Goal: Transaction & Acquisition: Purchase product/service

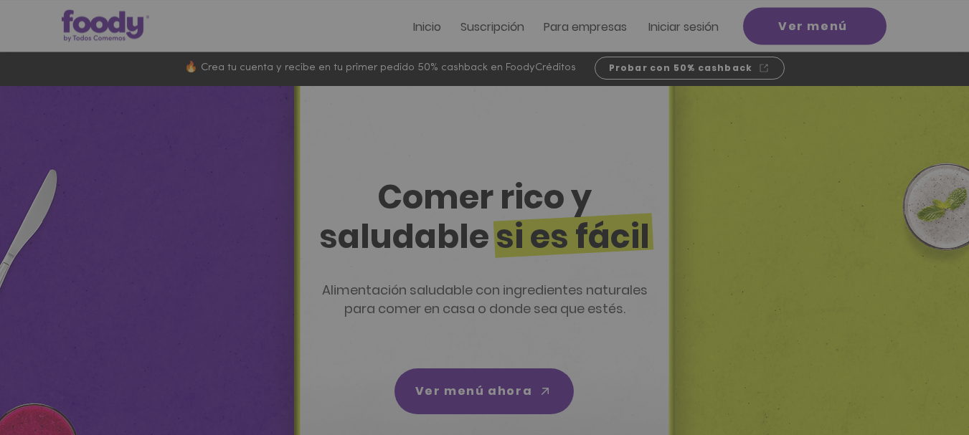
click at [697, 23] on div "Nuevos suscriptores 50% off" at bounding box center [484, 217] width 969 height 435
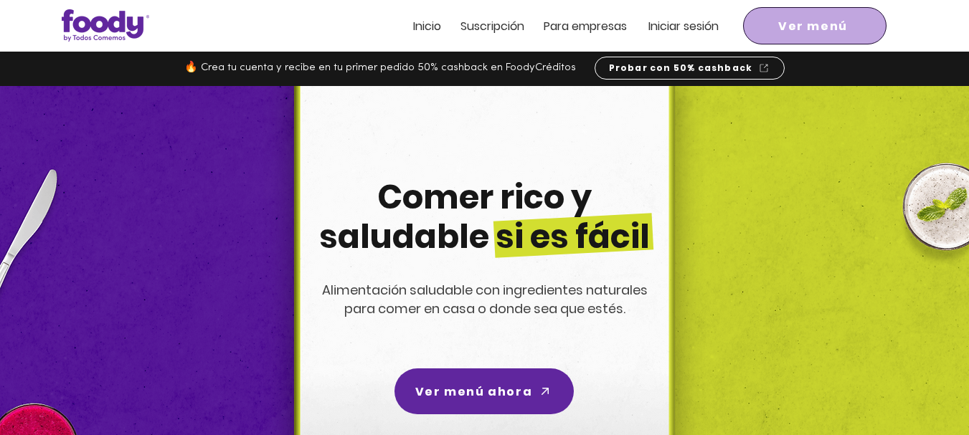
click at [697, 19] on span "Ver menú" at bounding box center [813, 26] width 70 height 18
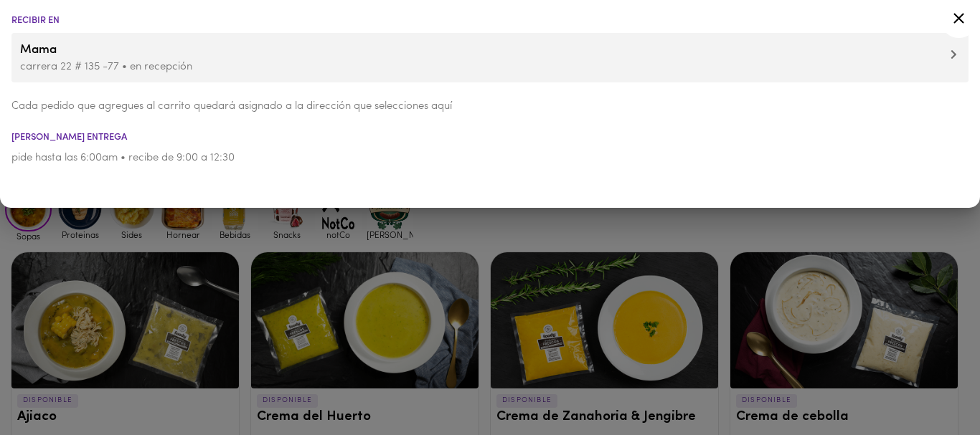
click at [271, 223] on div at bounding box center [490, 217] width 980 height 435
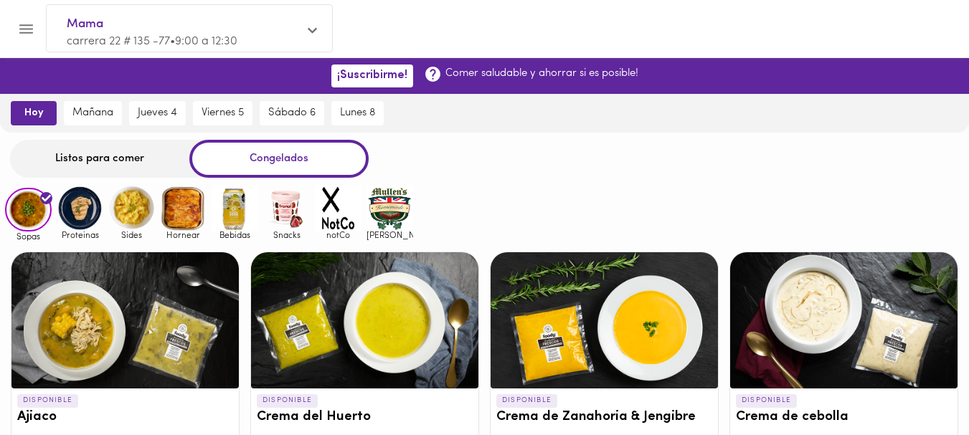
click at [90, 161] on div "Listos para comer" at bounding box center [99, 159] width 179 height 38
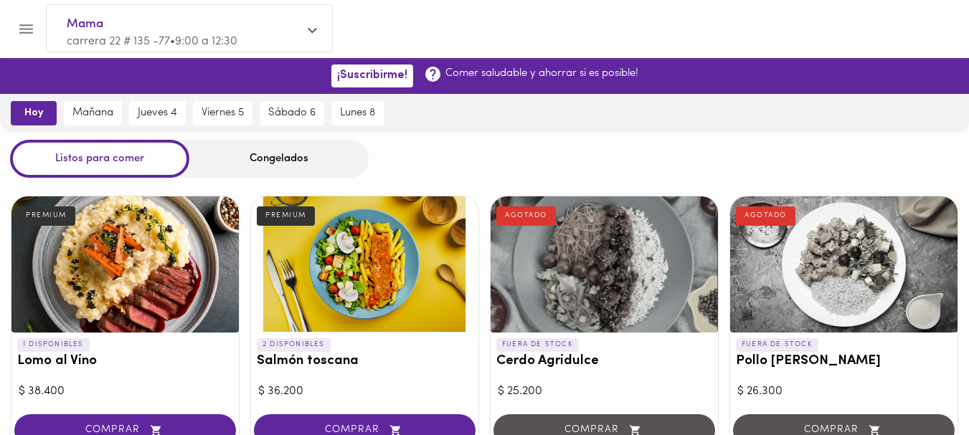
click at [128, 161] on div "Listos para comer" at bounding box center [99, 159] width 179 height 38
click at [25, 111] on span "hoy" at bounding box center [34, 113] width 26 height 13
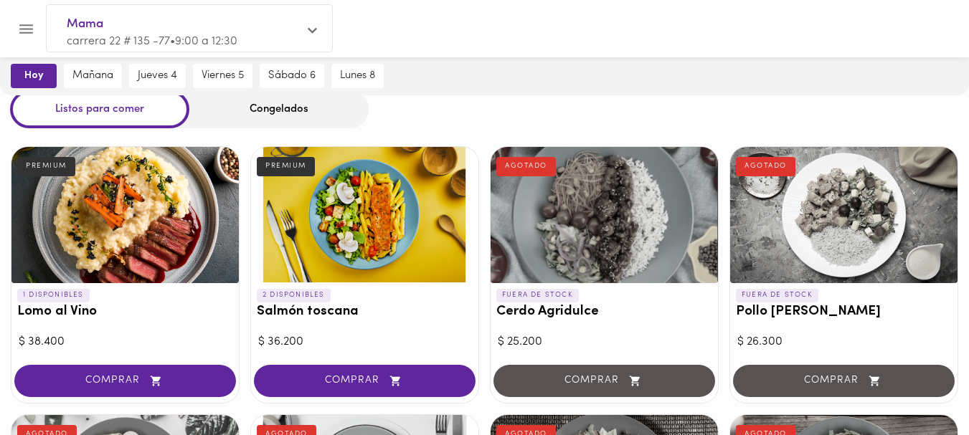
scroll to position [53, 0]
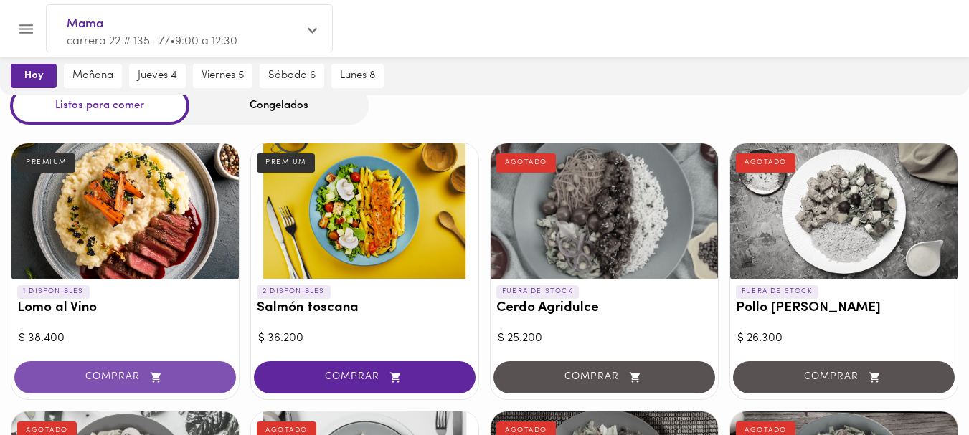
click at [80, 373] on span "COMPRAR" at bounding box center [125, 378] width 186 height 12
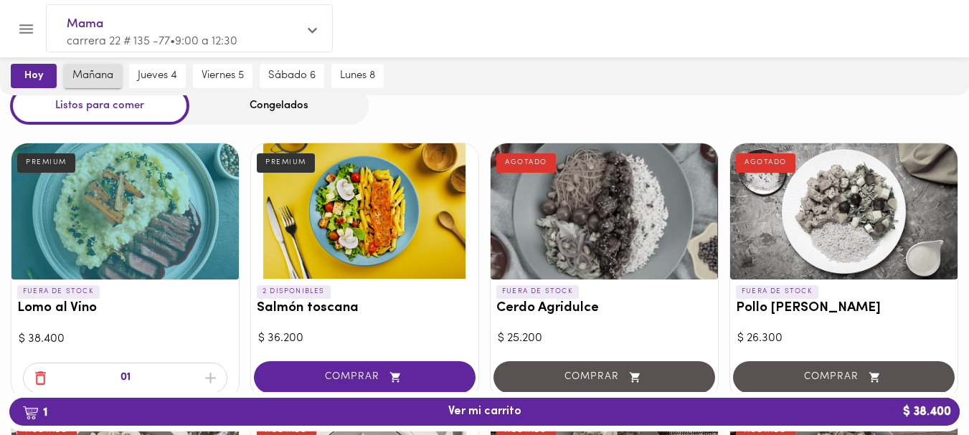
click at [91, 71] on span "mañana" at bounding box center [92, 76] width 41 height 13
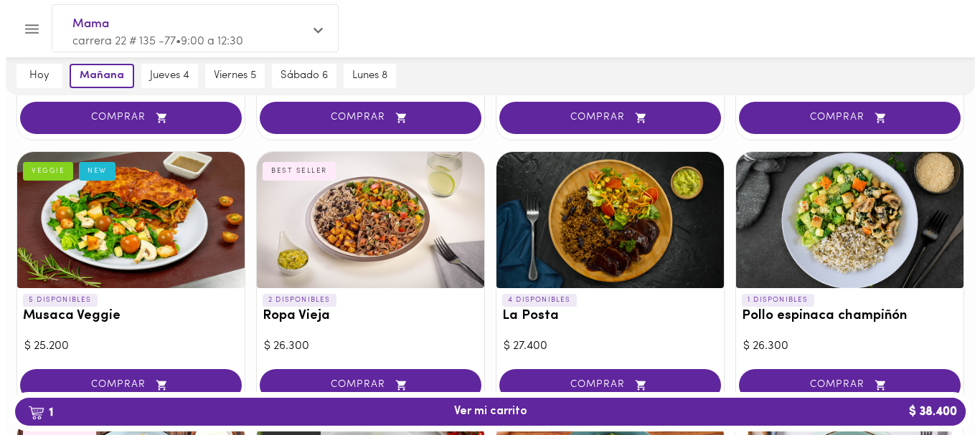
scroll to position [324, 0]
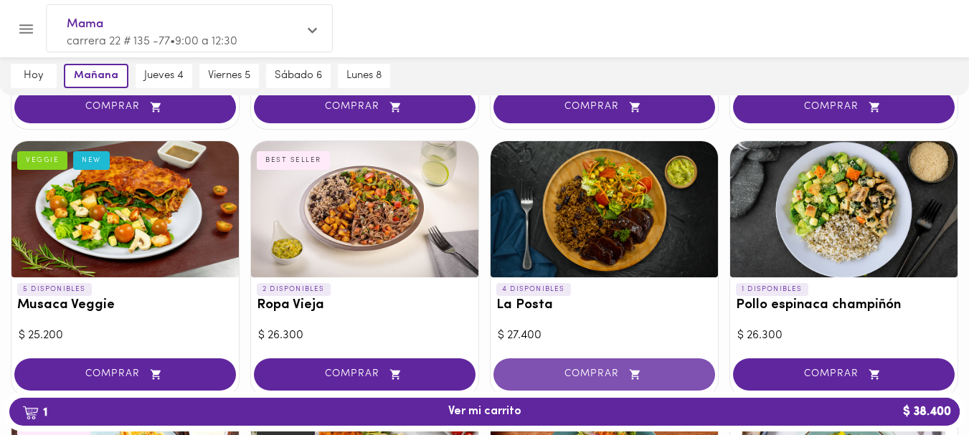
click at [578, 373] on span "COMPRAR" at bounding box center [605, 375] width 186 height 12
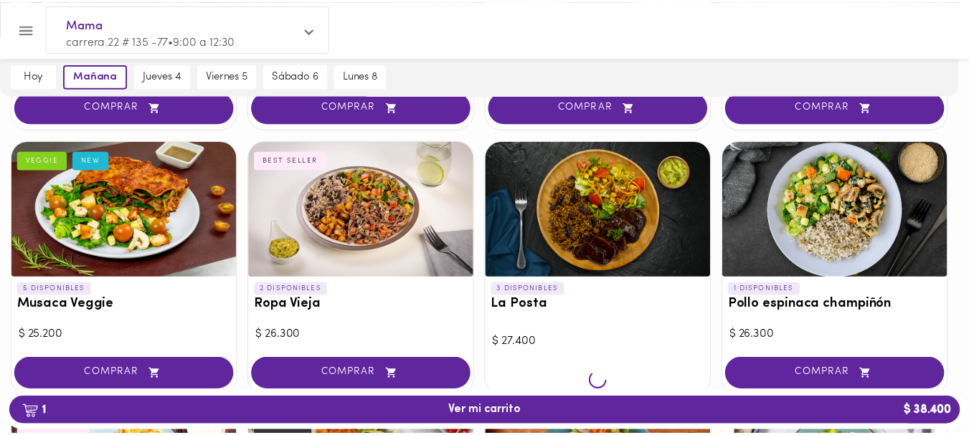
scroll to position [324, 0]
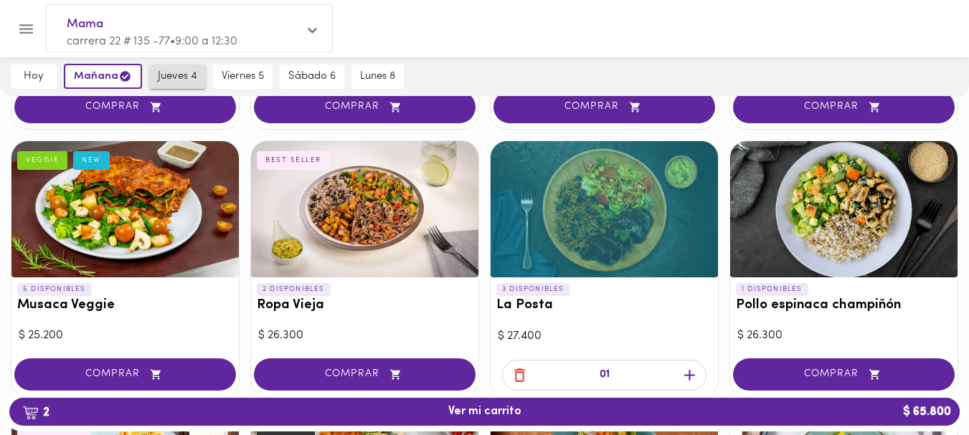
click at [176, 77] on span "jueves 4" at bounding box center [177, 76] width 39 height 13
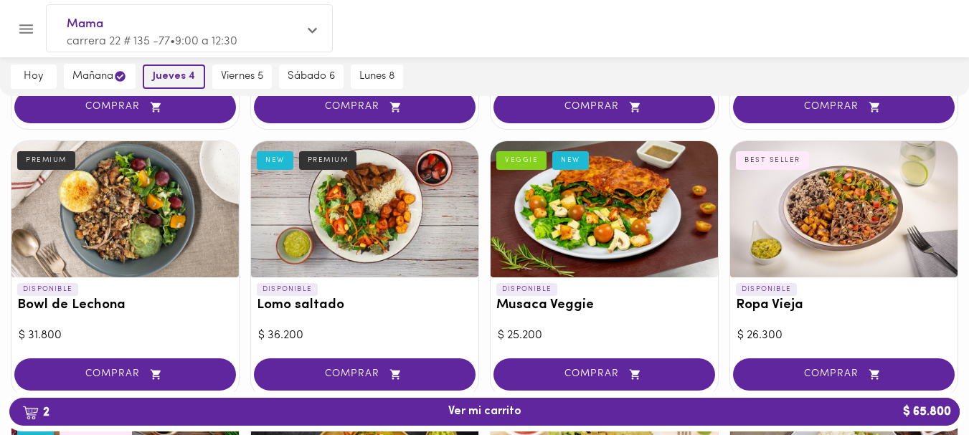
click at [176, 77] on span "jueves 4" at bounding box center [174, 76] width 42 height 13
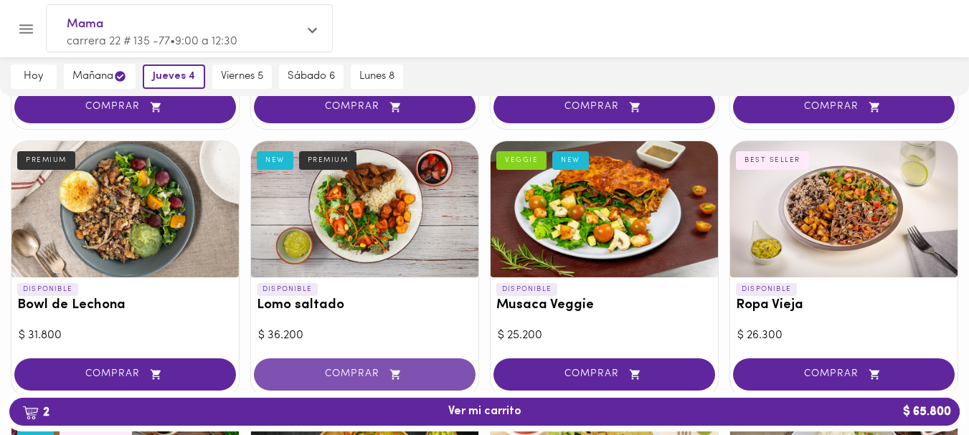
click at [352, 369] on span "COMPRAR" at bounding box center [365, 375] width 186 height 12
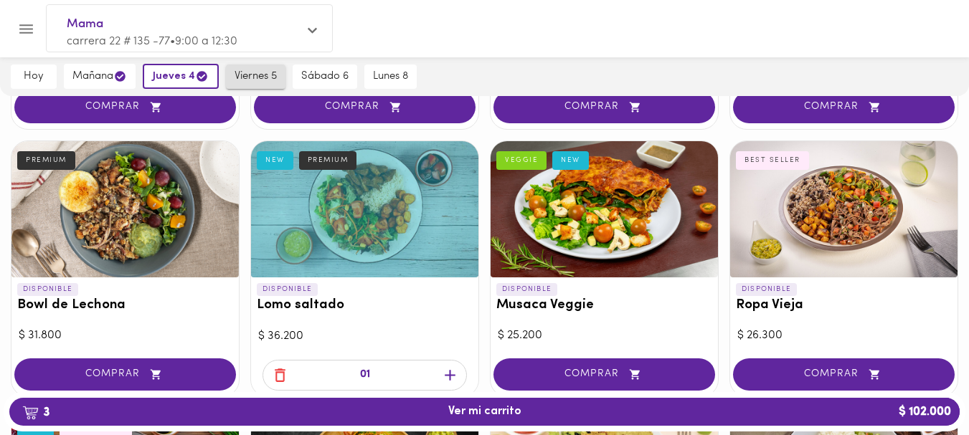
click at [250, 72] on span "viernes 5" at bounding box center [256, 76] width 42 height 13
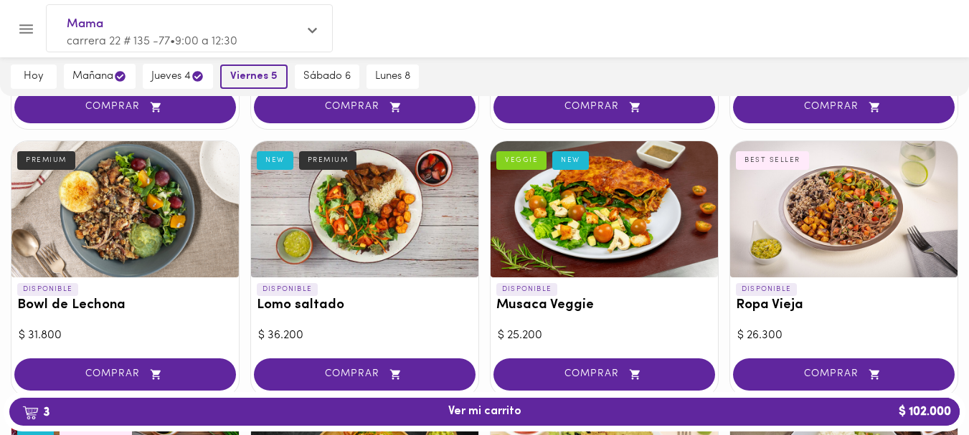
click at [250, 72] on span "viernes 5" at bounding box center [253, 76] width 47 height 13
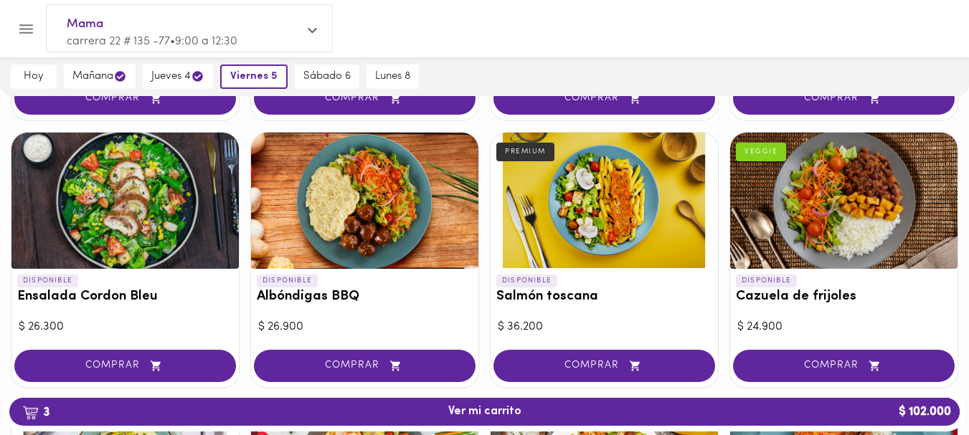
scroll to position [1150, 0]
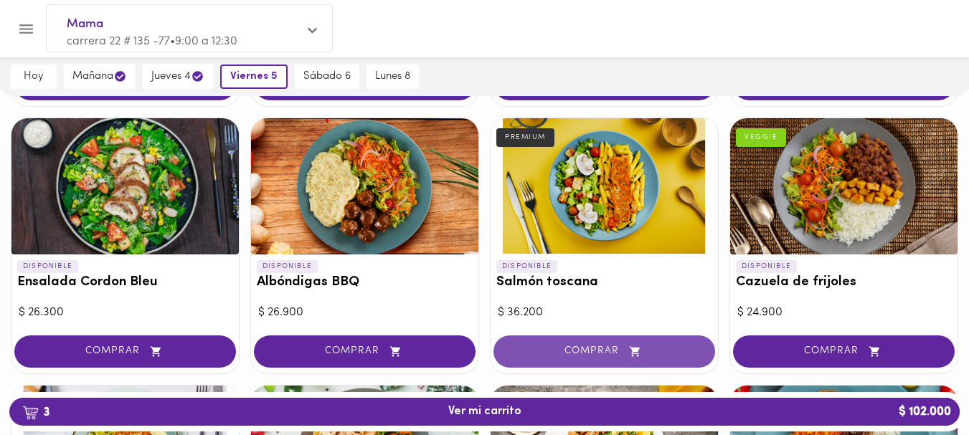
click at [590, 346] on span "COMPRAR" at bounding box center [605, 352] width 186 height 12
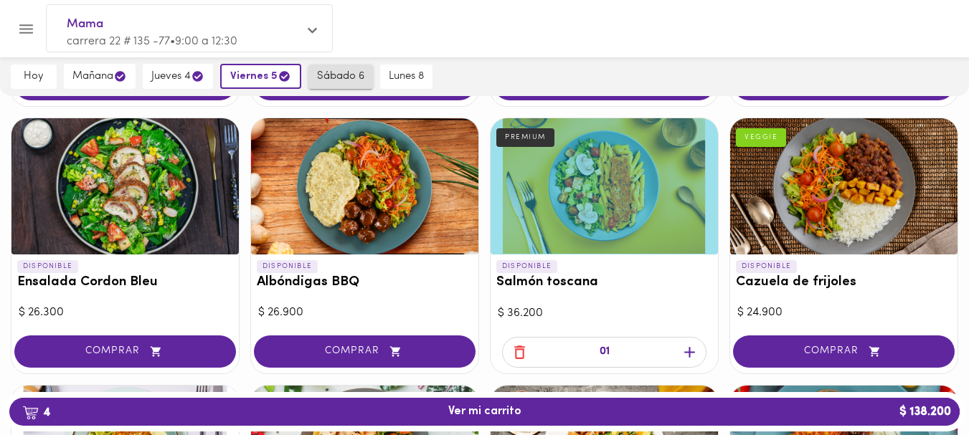
click at [344, 80] on span "sábado 6" at bounding box center [340, 76] width 47 height 13
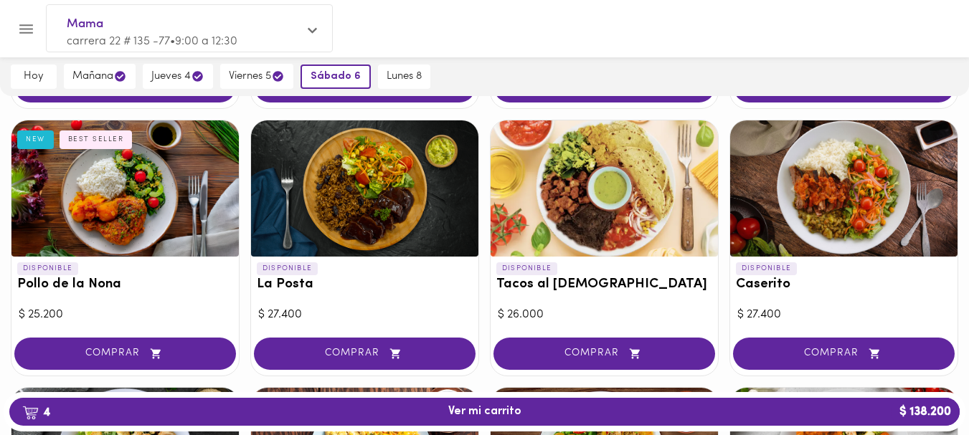
scroll to position [584, 0]
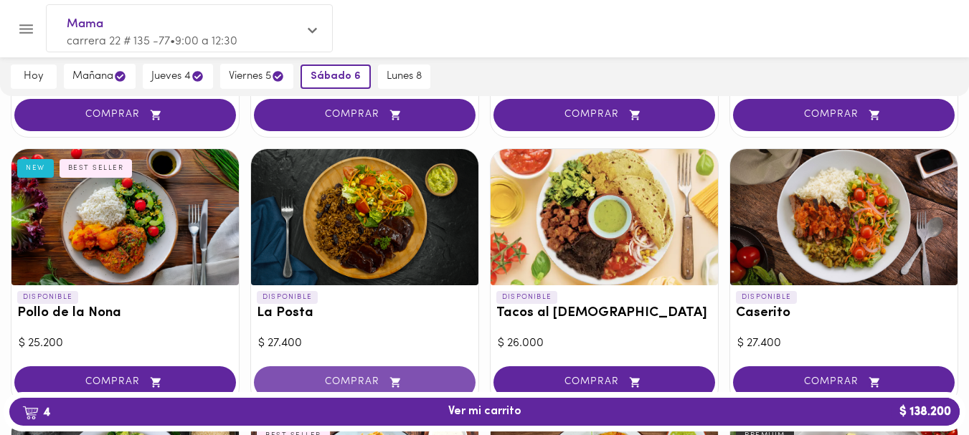
click at [346, 378] on span "COMPRAR" at bounding box center [365, 383] width 186 height 12
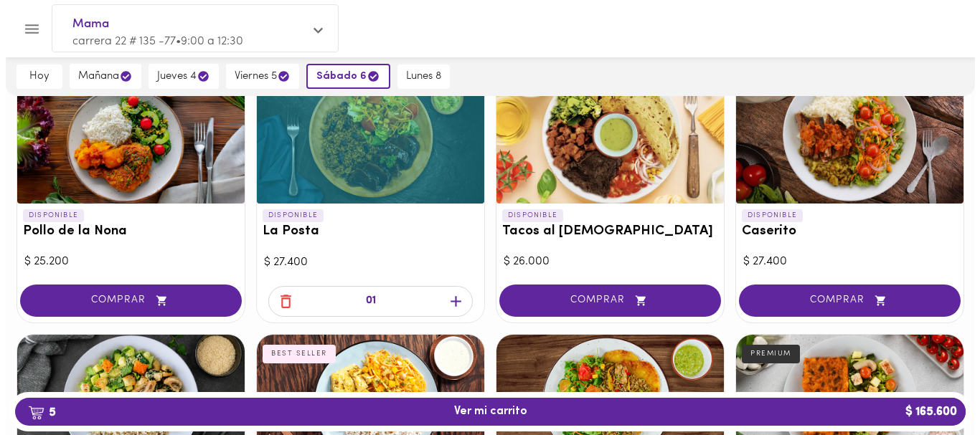
scroll to position [645, 0]
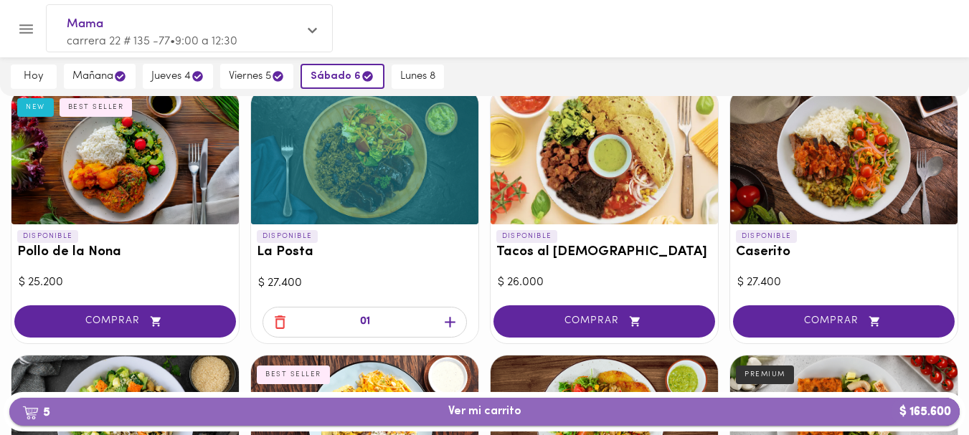
click at [493, 413] on span "5 Ver mi carrito $ 165.600" at bounding box center [484, 412] width 73 height 14
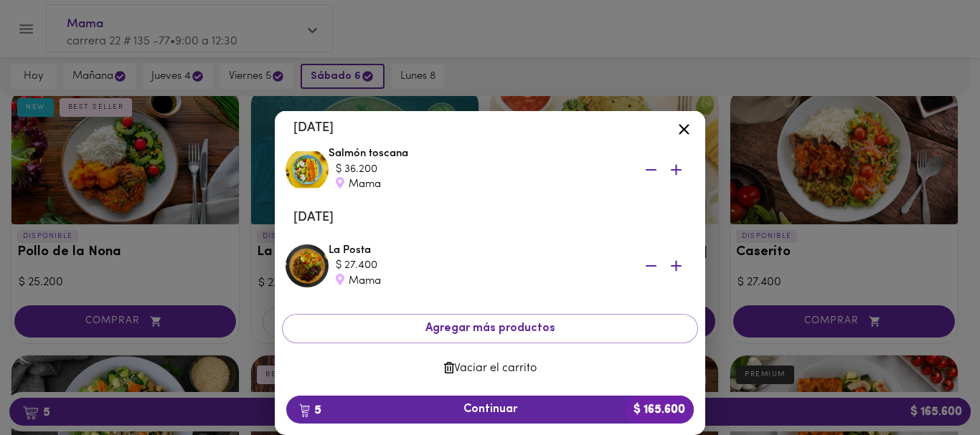
scroll to position [352, 0]
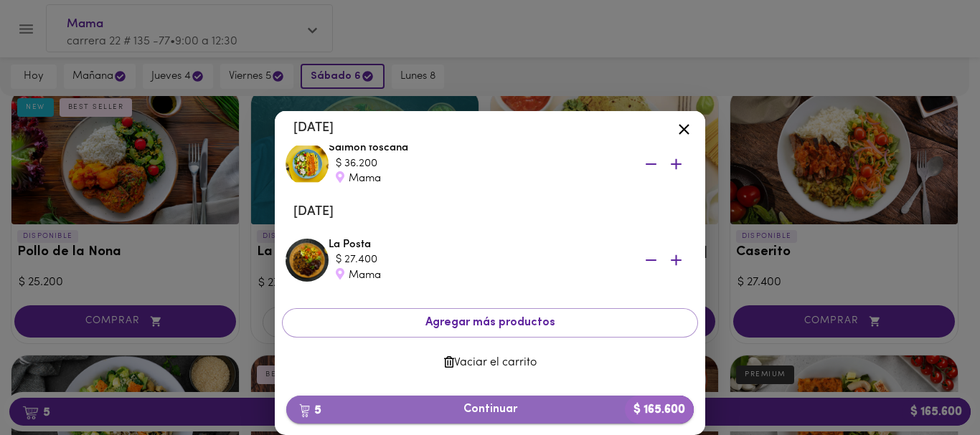
click at [479, 412] on span "5 Continuar $ 165.600" at bounding box center [490, 410] width 385 height 14
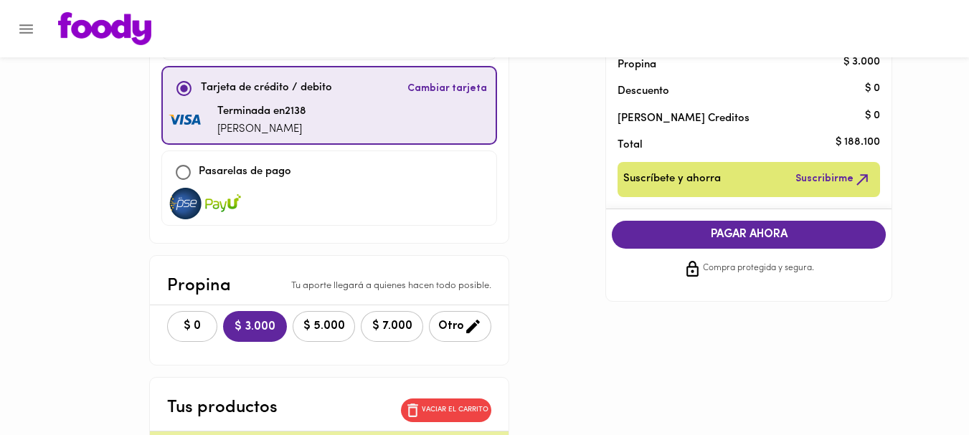
scroll to position [145, 0]
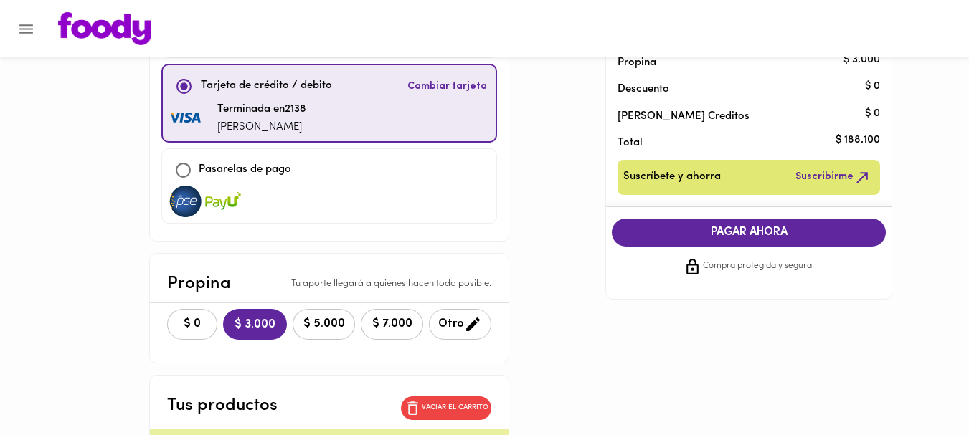
click at [444, 316] on span "Otro" at bounding box center [460, 325] width 44 height 18
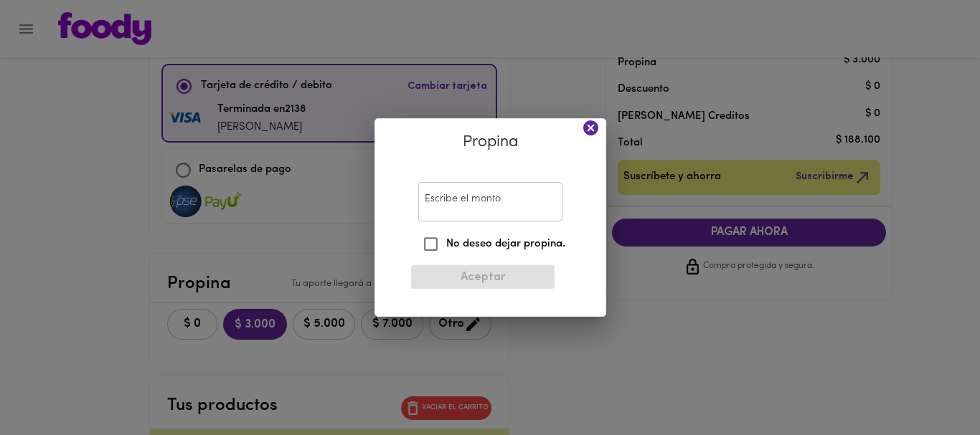
click at [440, 202] on input "Escribe el monto" at bounding box center [490, 201] width 144 height 39
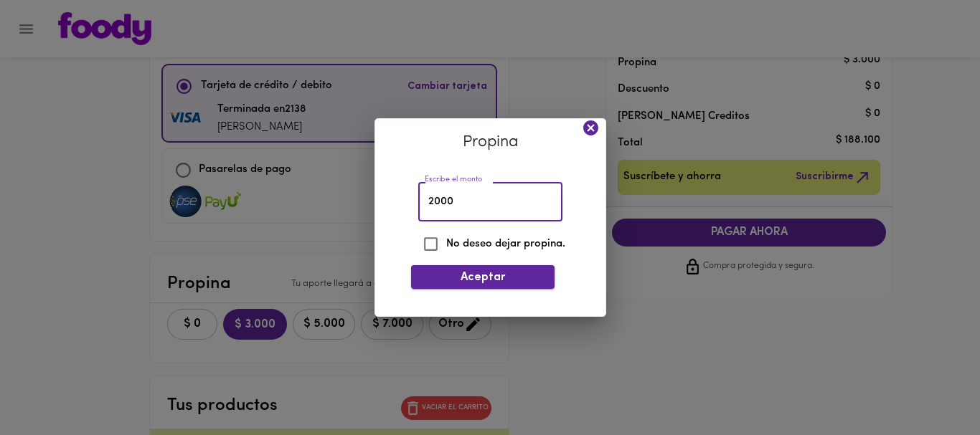
type input "2000"
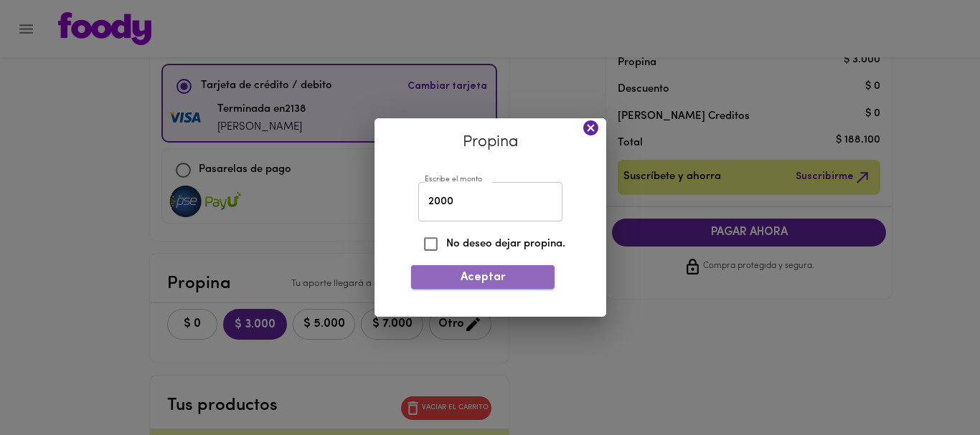
click at [434, 271] on span "Aceptar" at bounding box center [483, 278] width 121 height 14
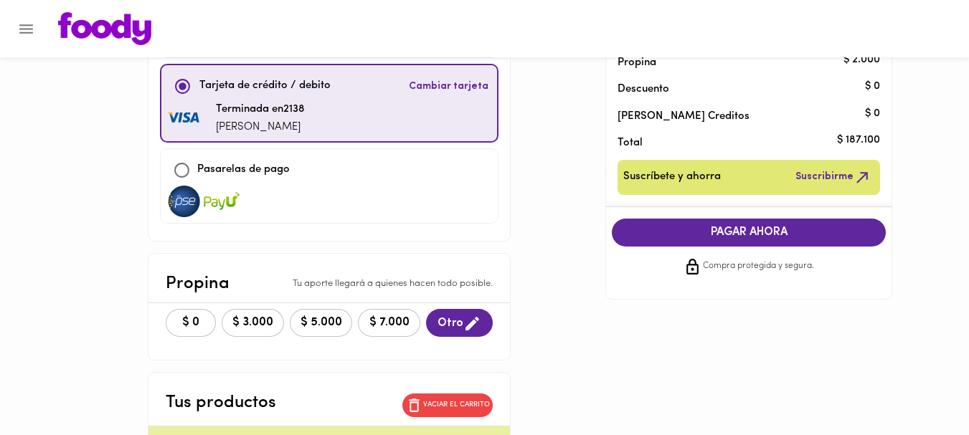
click at [721, 231] on span "PAGAR AHORA" at bounding box center [748, 233] width 245 height 14
